Goal: Task Accomplishment & Management: Use online tool/utility

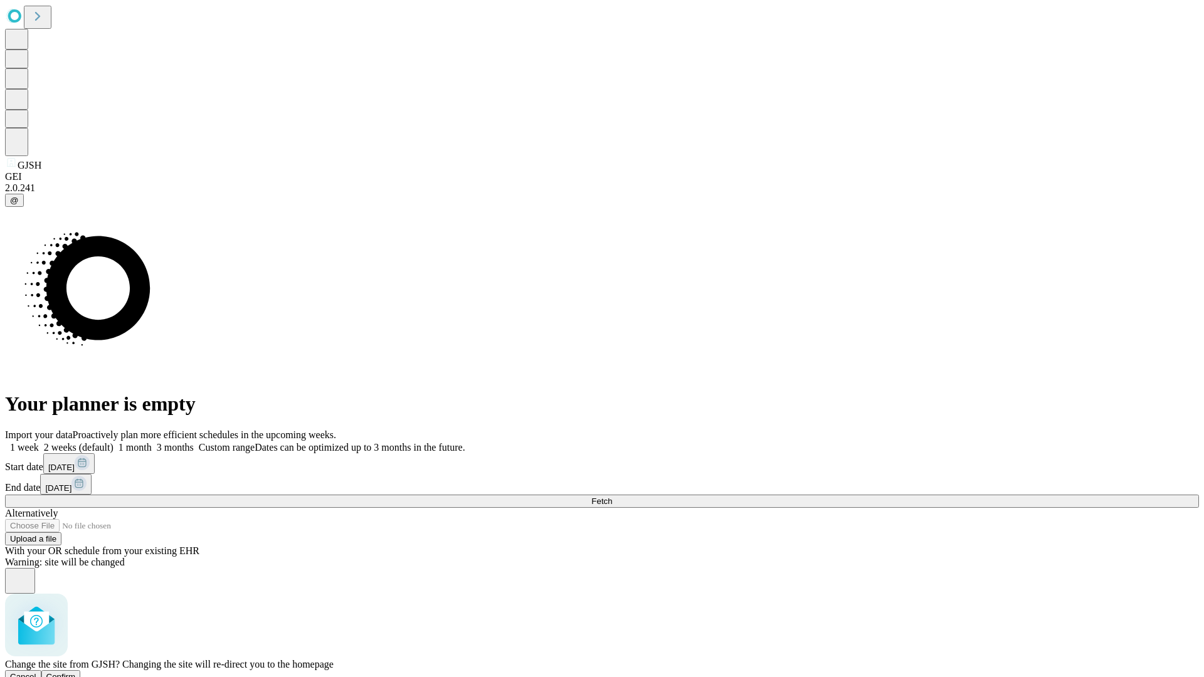
click at [76, 672] on span "Confirm" at bounding box center [60, 676] width 29 height 9
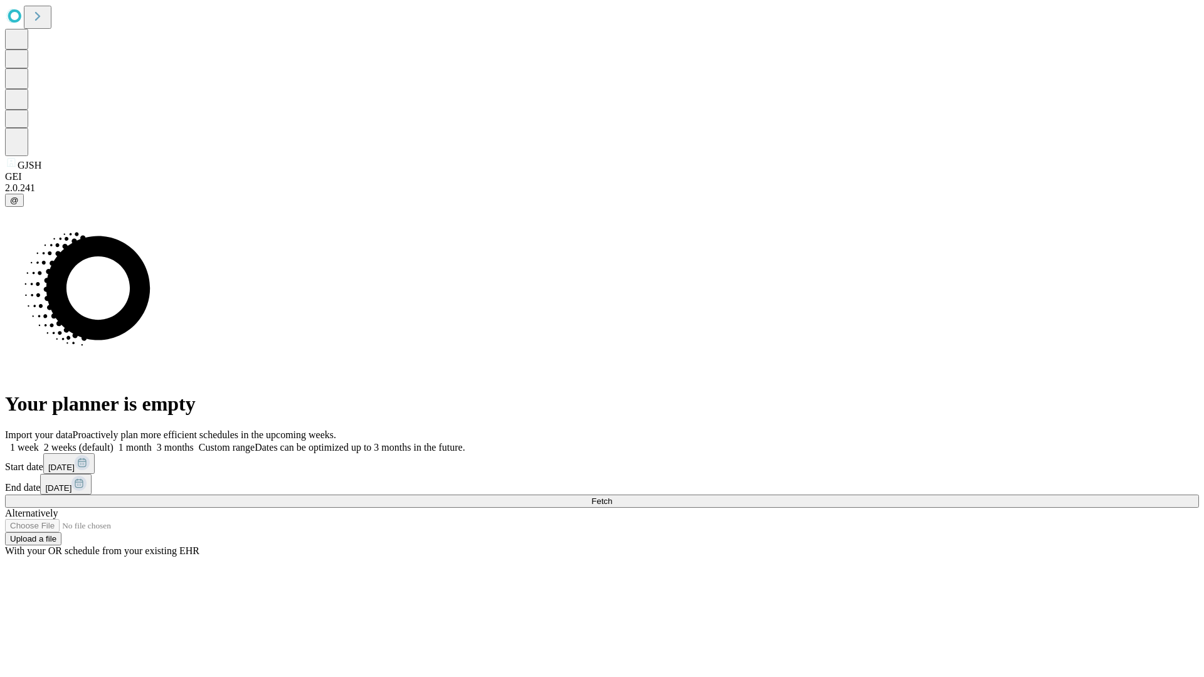
click at [113, 442] on label "2 weeks (default)" at bounding box center [76, 447] width 75 height 11
click at [612, 497] on span "Fetch" at bounding box center [601, 501] width 21 height 9
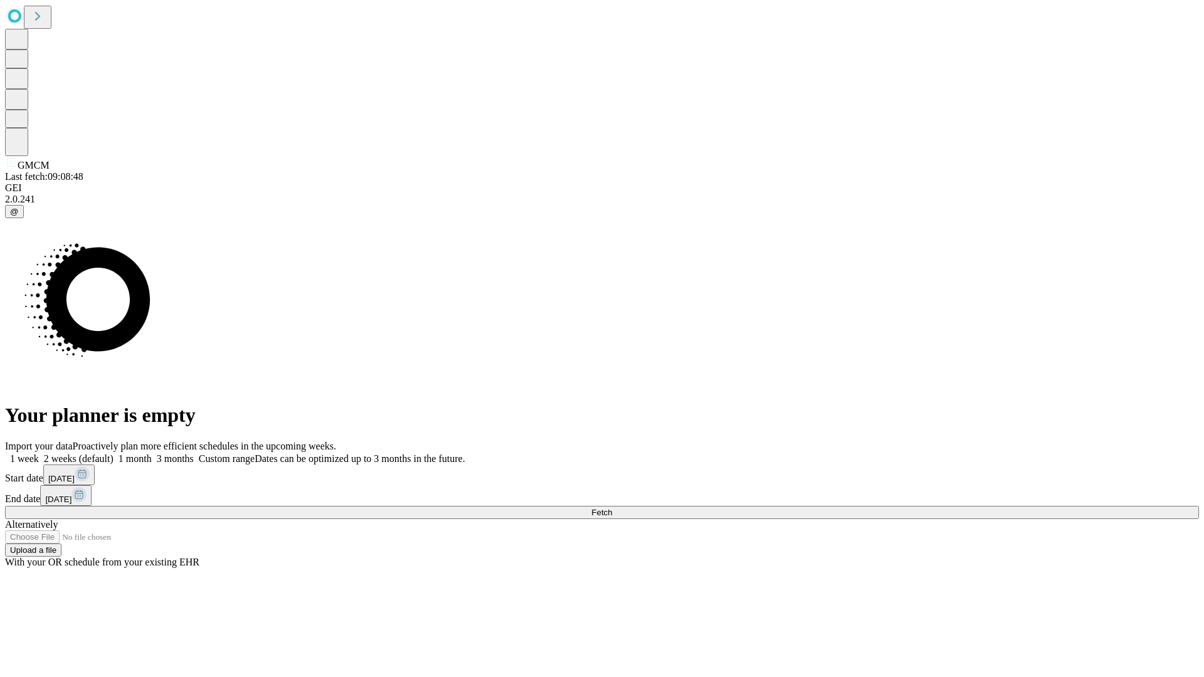
click at [113, 453] on label "2 weeks (default)" at bounding box center [76, 458] width 75 height 11
click at [612, 508] on span "Fetch" at bounding box center [601, 512] width 21 height 9
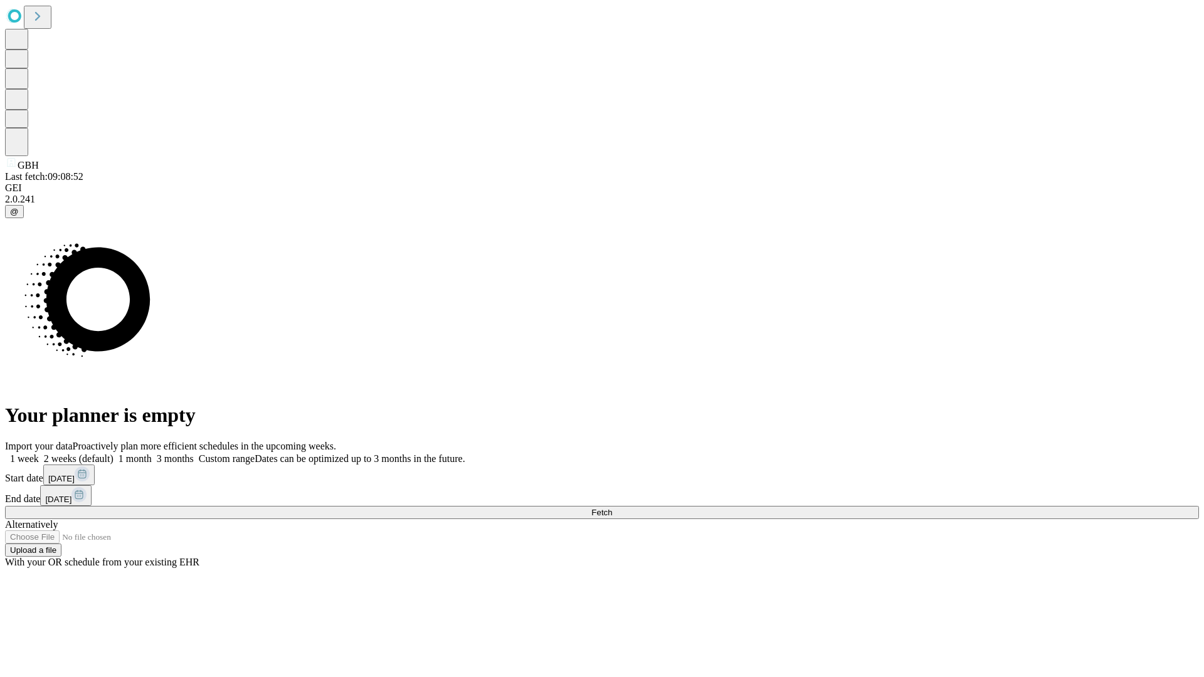
click at [113, 453] on label "2 weeks (default)" at bounding box center [76, 458] width 75 height 11
click at [612, 508] on span "Fetch" at bounding box center [601, 512] width 21 height 9
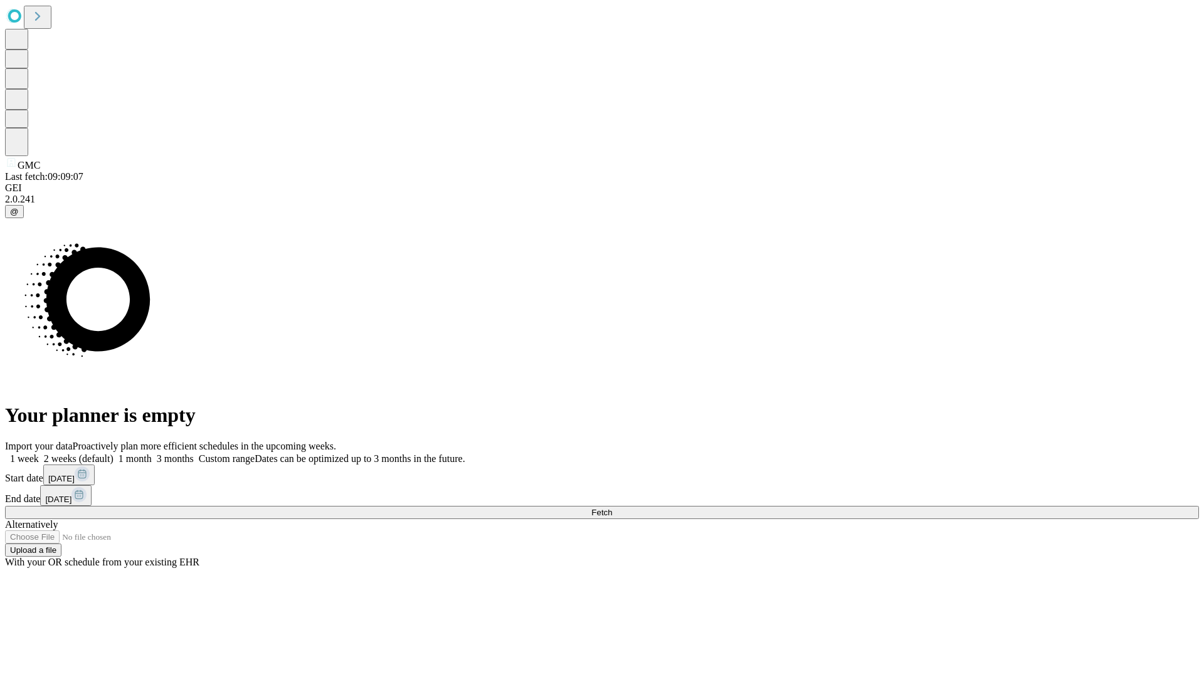
click at [113, 453] on label "2 weeks (default)" at bounding box center [76, 458] width 75 height 11
click at [612, 508] on span "Fetch" at bounding box center [601, 512] width 21 height 9
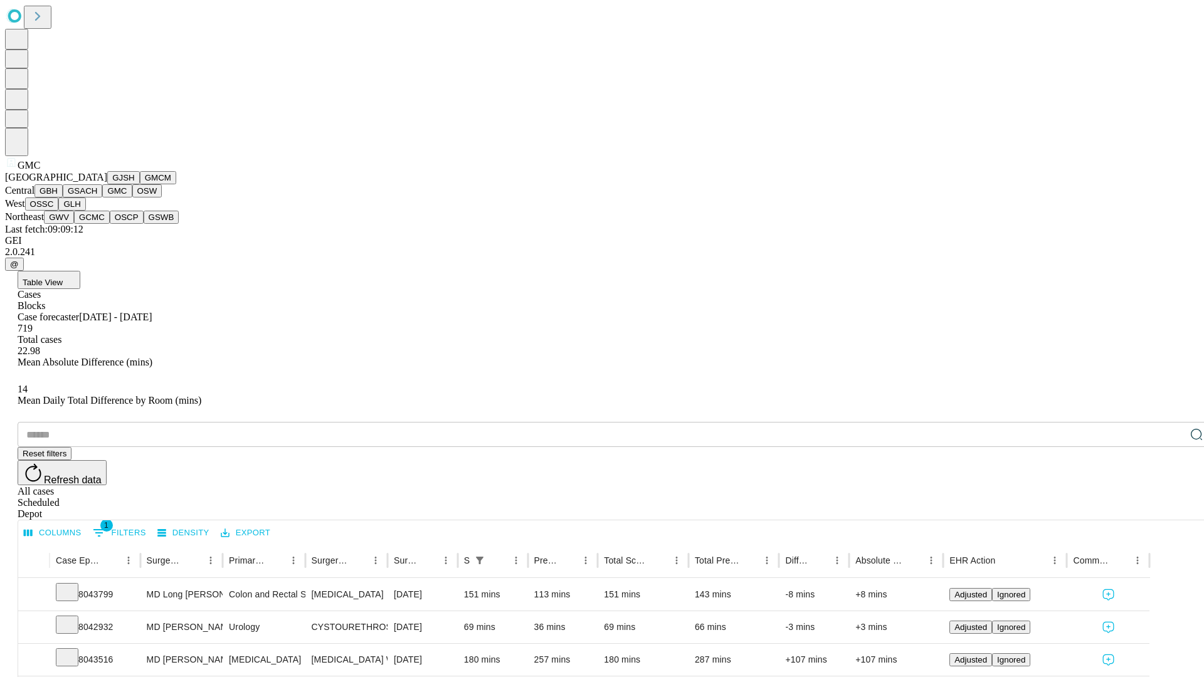
click at [132, 198] on button "OSW" at bounding box center [147, 190] width 30 height 13
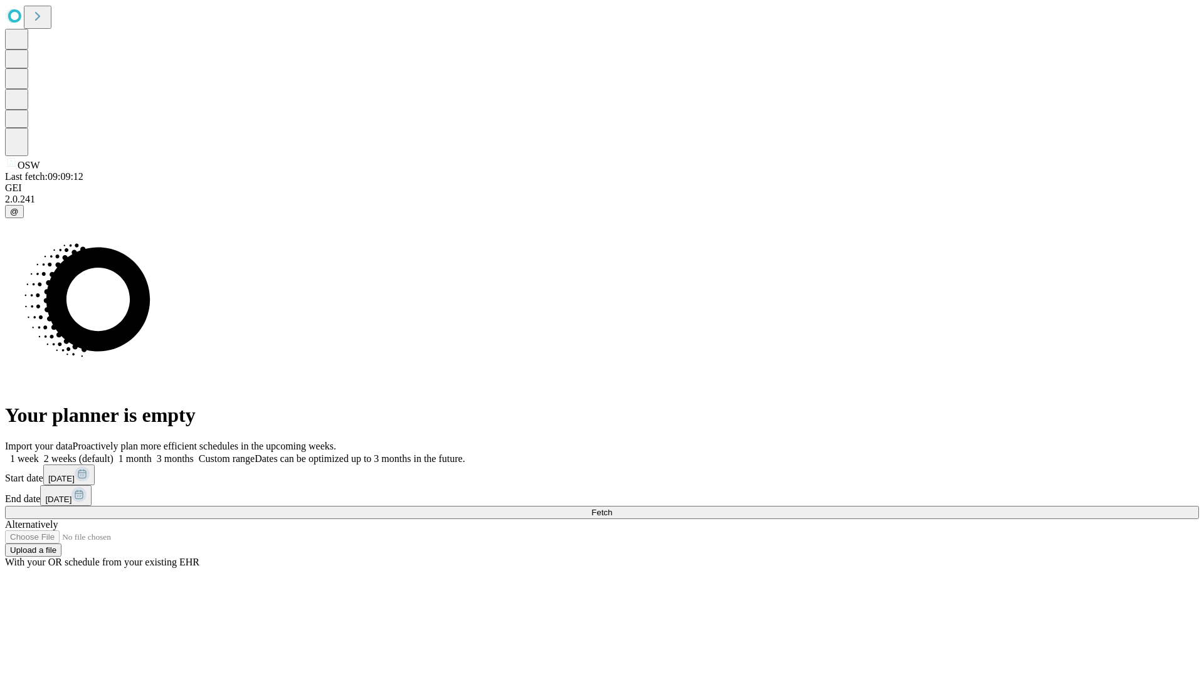
click at [113, 453] on label "2 weeks (default)" at bounding box center [76, 458] width 75 height 11
click at [612, 508] on span "Fetch" at bounding box center [601, 512] width 21 height 9
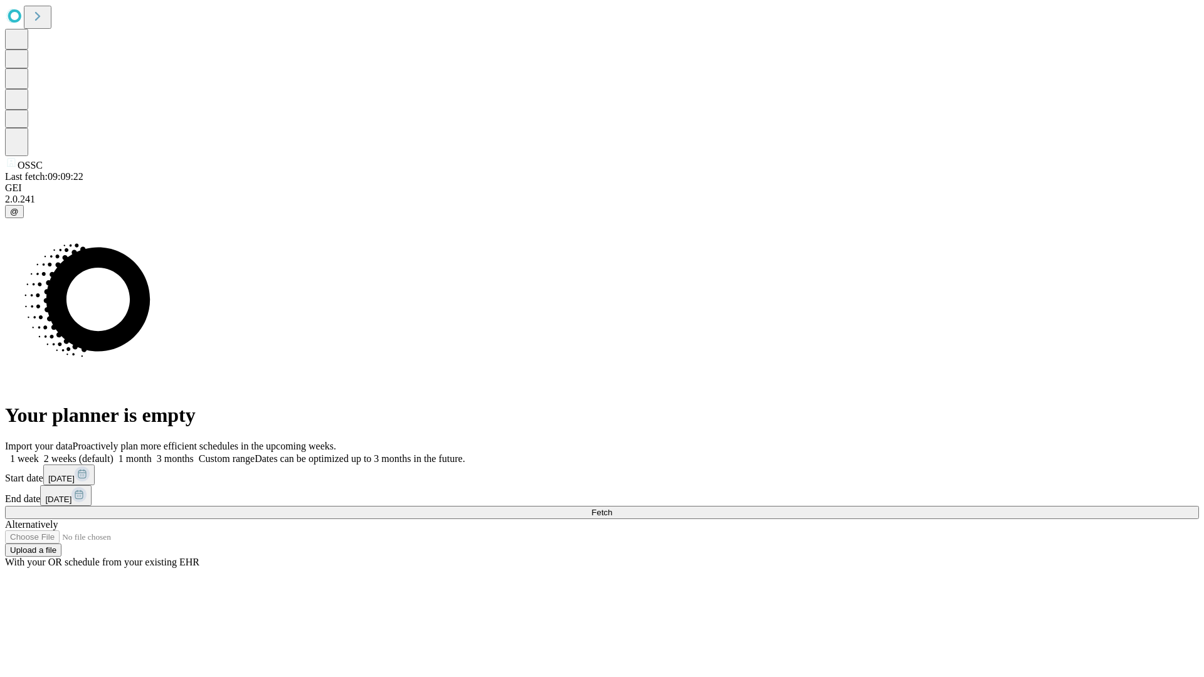
click at [113, 453] on label "2 weeks (default)" at bounding box center [76, 458] width 75 height 11
click at [612, 508] on span "Fetch" at bounding box center [601, 512] width 21 height 9
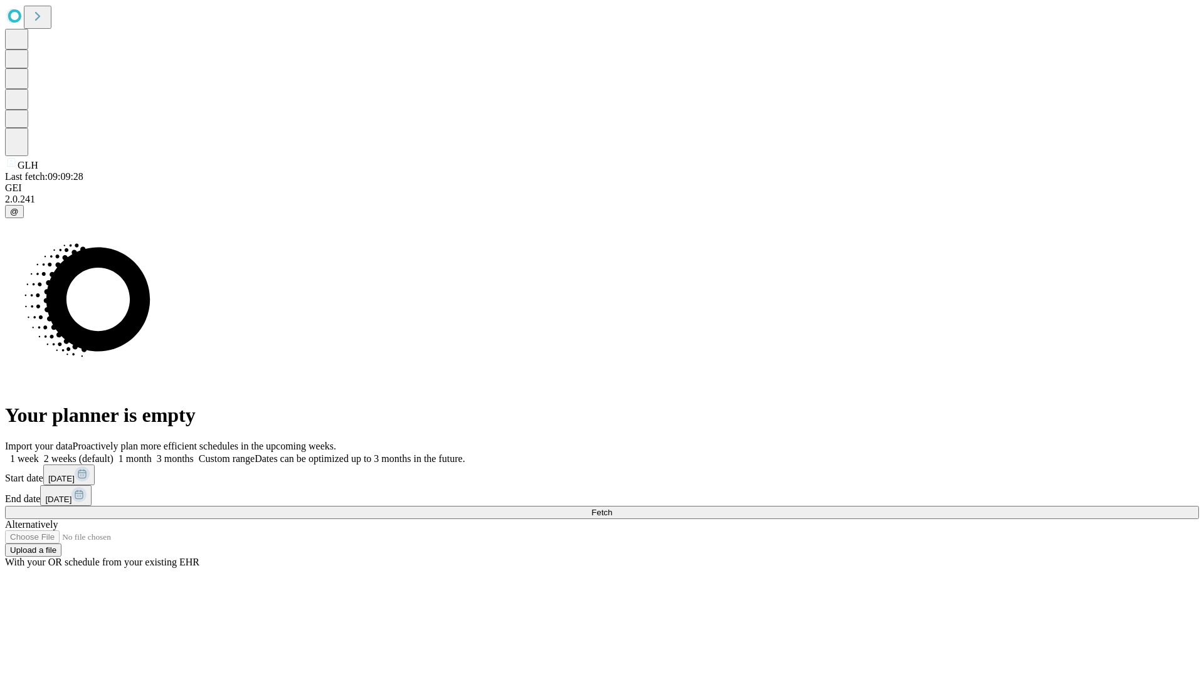
click at [113, 453] on label "2 weeks (default)" at bounding box center [76, 458] width 75 height 11
click at [612, 508] on span "Fetch" at bounding box center [601, 512] width 21 height 9
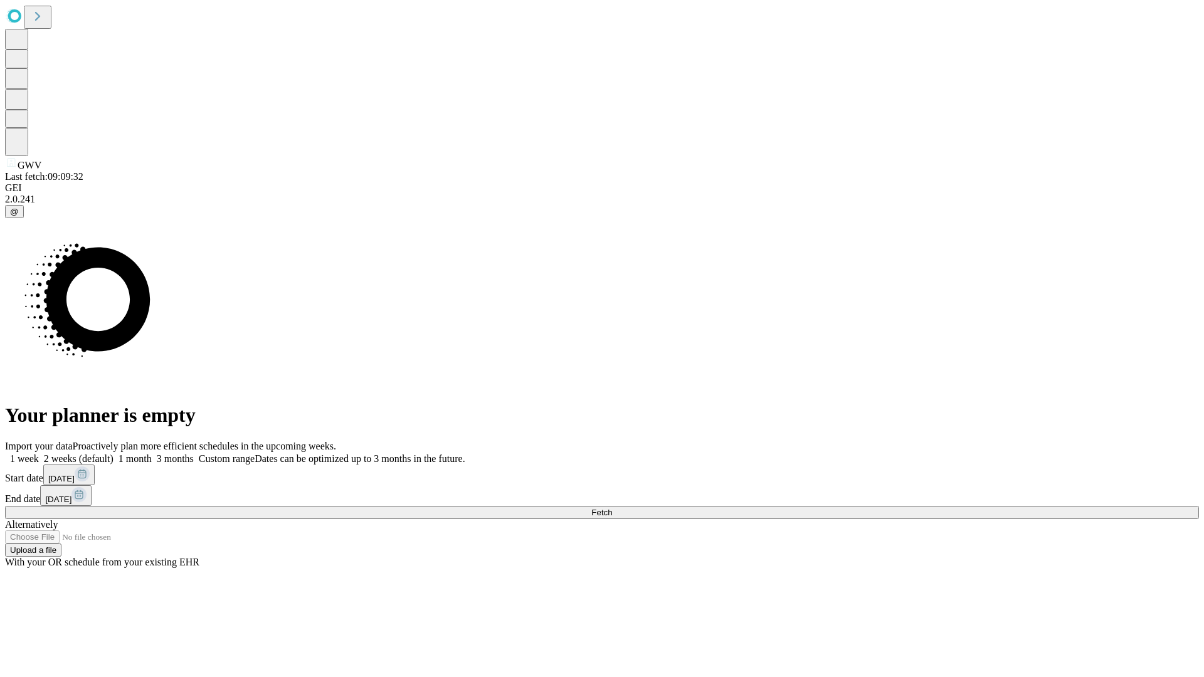
click at [612, 508] on span "Fetch" at bounding box center [601, 512] width 21 height 9
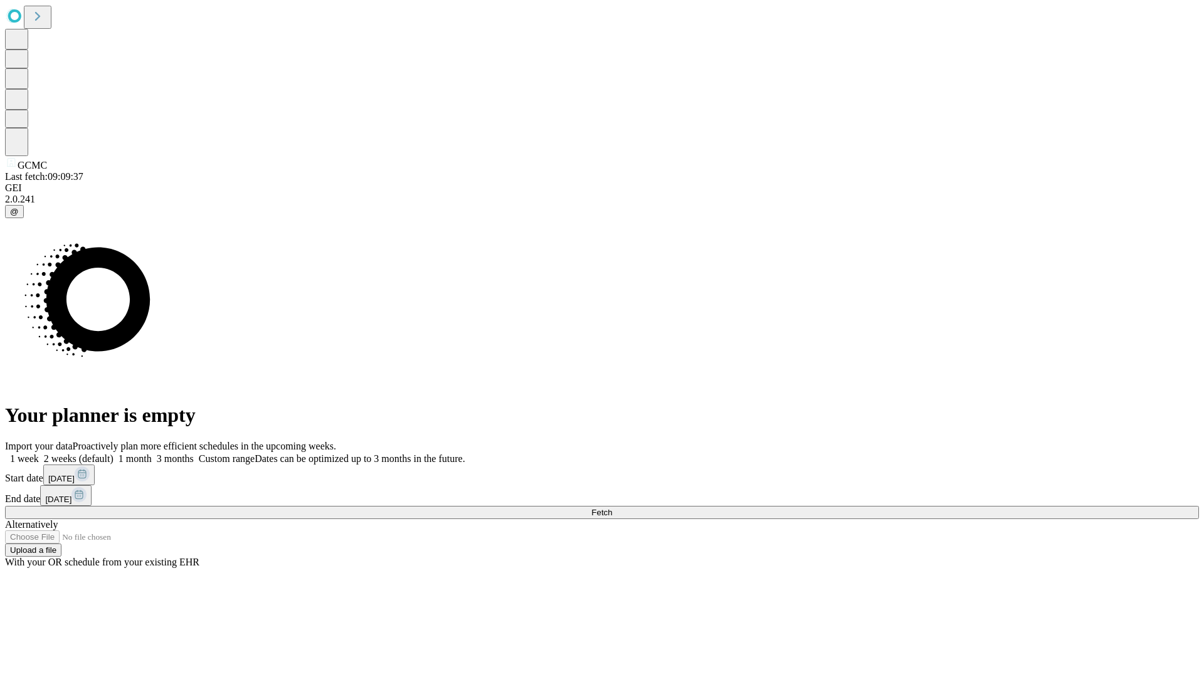
click at [113, 453] on label "2 weeks (default)" at bounding box center [76, 458] width 75 height 11
click at [612, 508] on span "Fetch" at bounding box center [601, 512] width 21 height 9
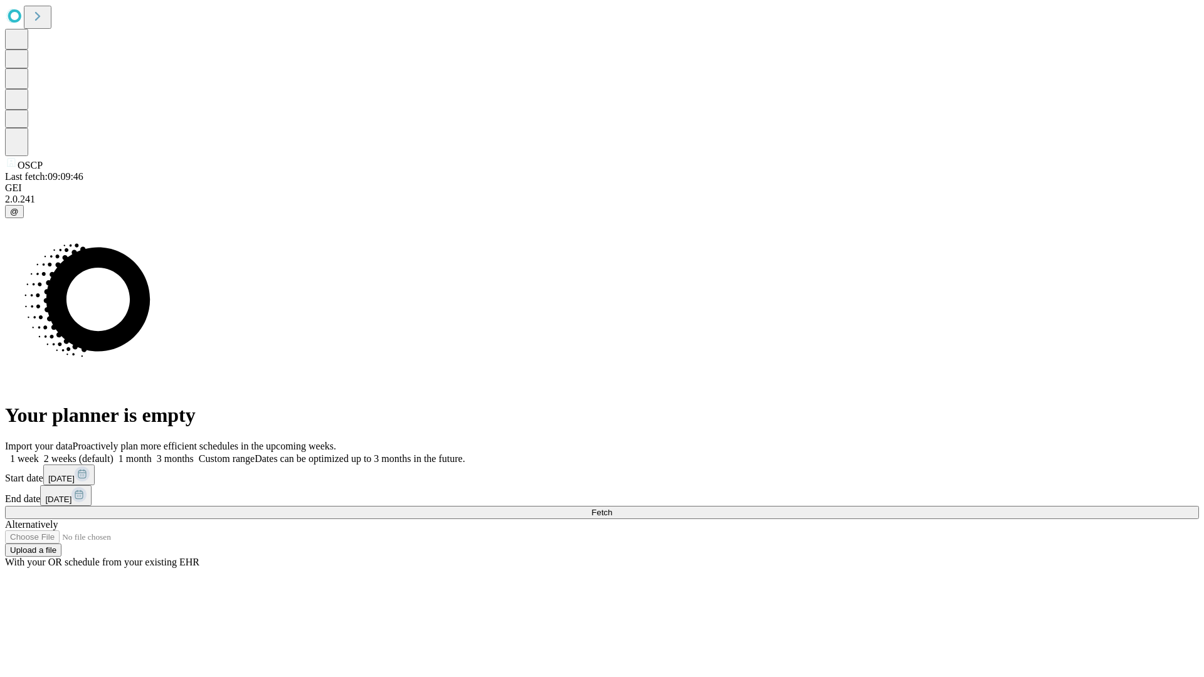
click at [113, 453] on label "2 weeks (default)" at bounding box center [76, 458] width 75 height 11
click at [612, 508] on span "Fetch" at bounding box center [601, 512] width 21 height 9
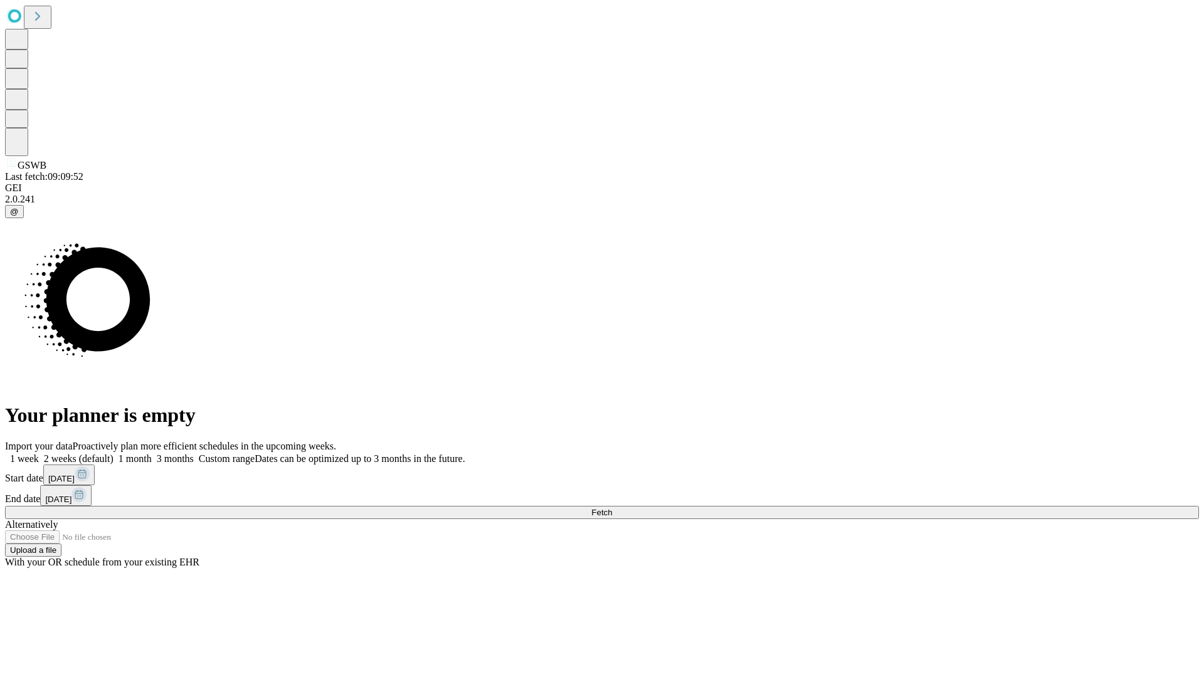
click at [113, 453] on label "2 weeks (default)" at bounding box center [76, 458] width 75 height 11
click at [612, 508] on span "Fetch" at bounding box center [601, 512] width 21 height 9
